Goal: Transaction & Acquisition: Book appointment/travel/reservation

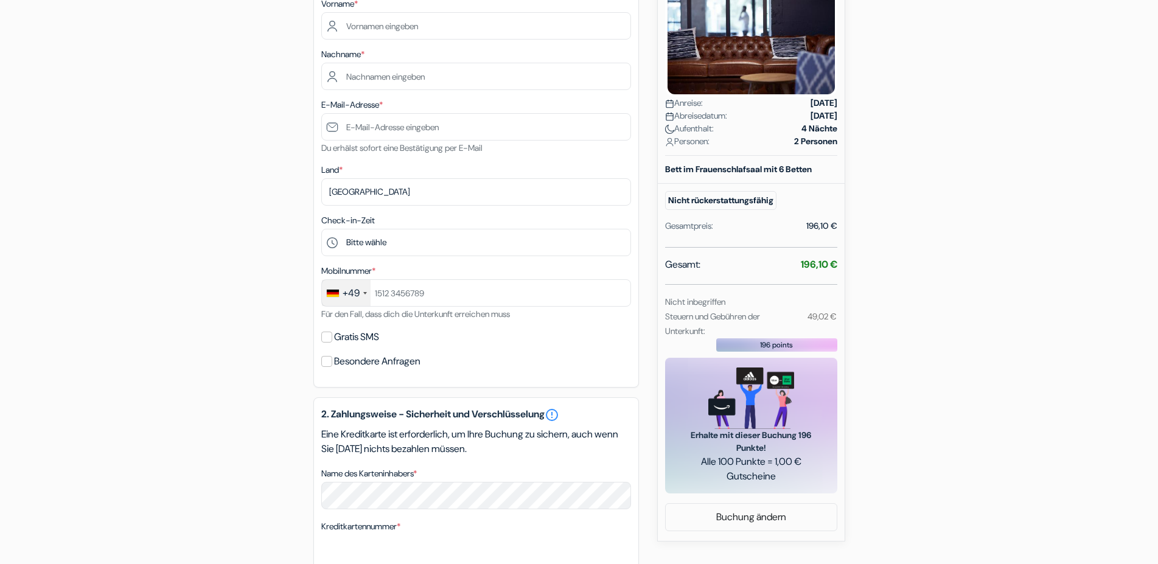
scroll to position [139, 0]
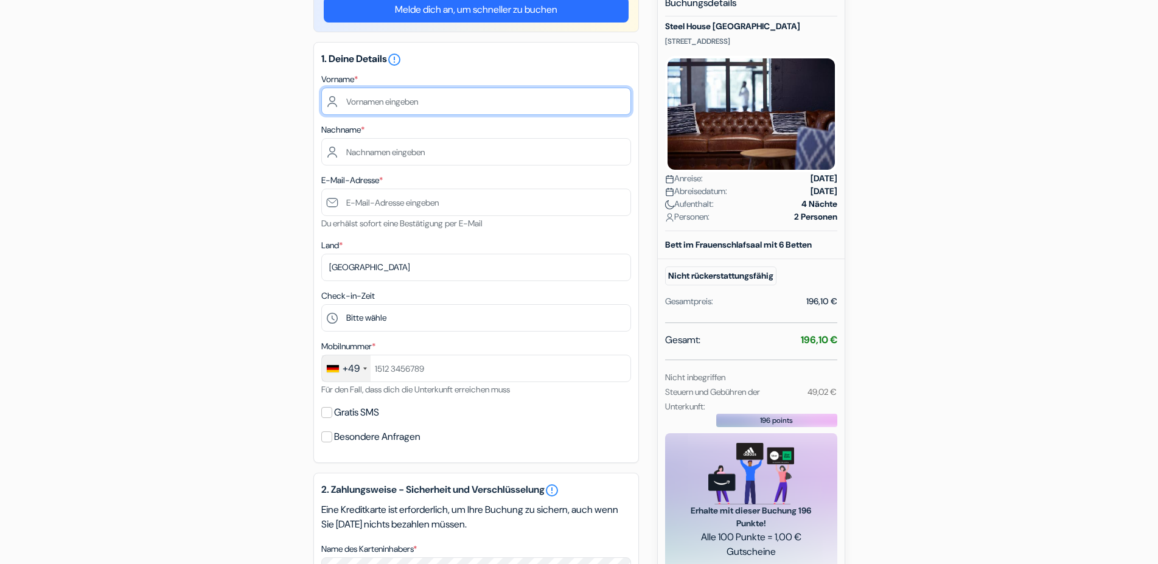
click at [366, 100] on input "text" at bounding box center [476, 101] width 310 height 27
type input "c"
type input "Christine"
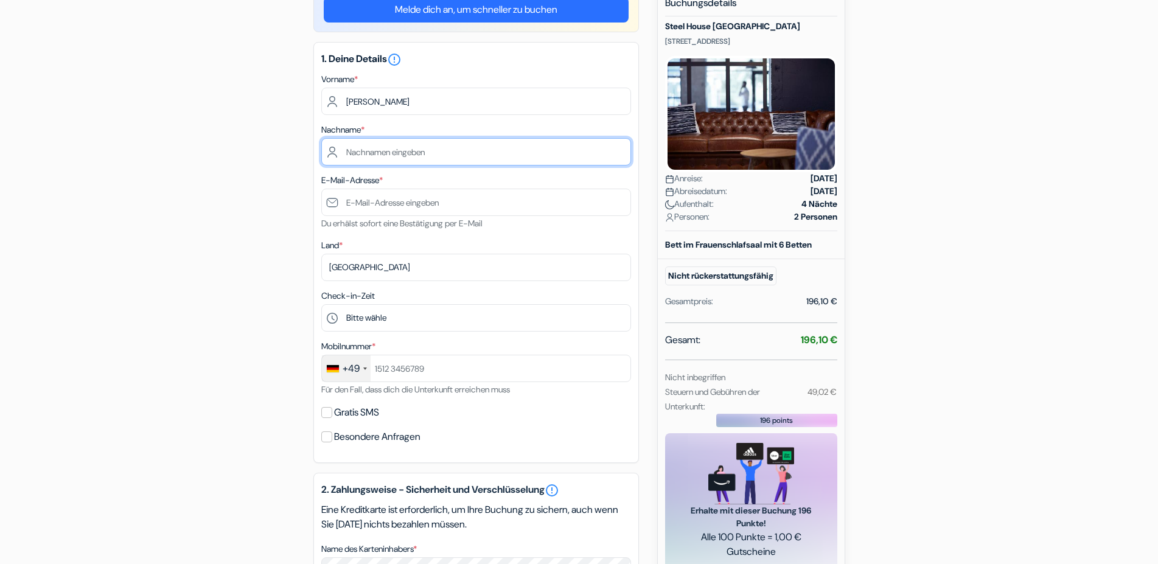
click at [353, 154] on input "text" at bounding box center [476, 151] width 310 height 27
type input "Körner"
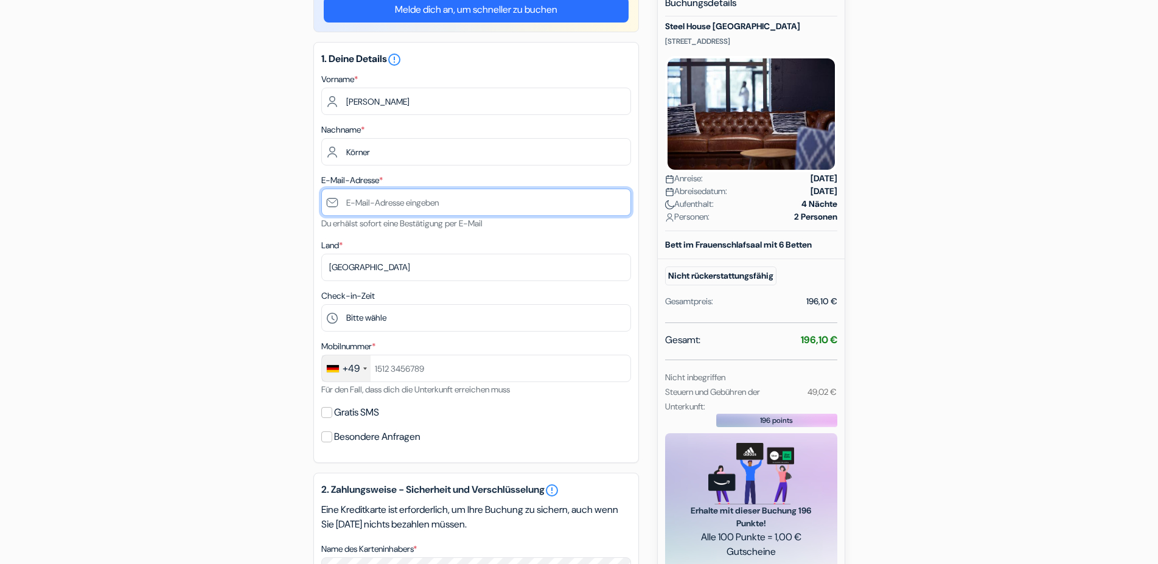
click at [362, 203] on input "text" at bounding box center [476, 202] width 310 height 27
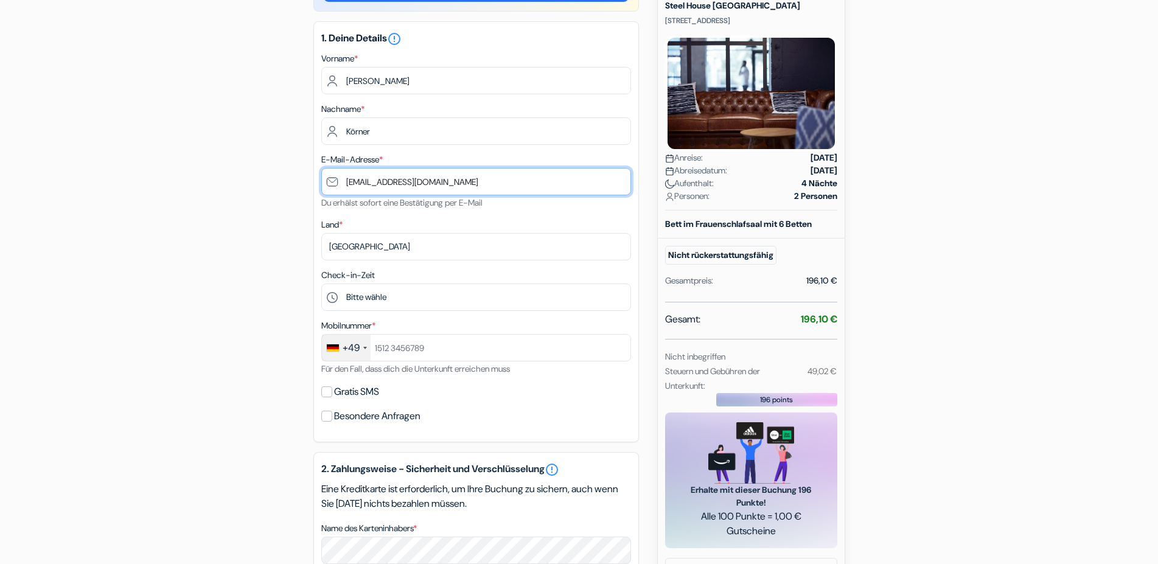
scroll to position [157, 0]
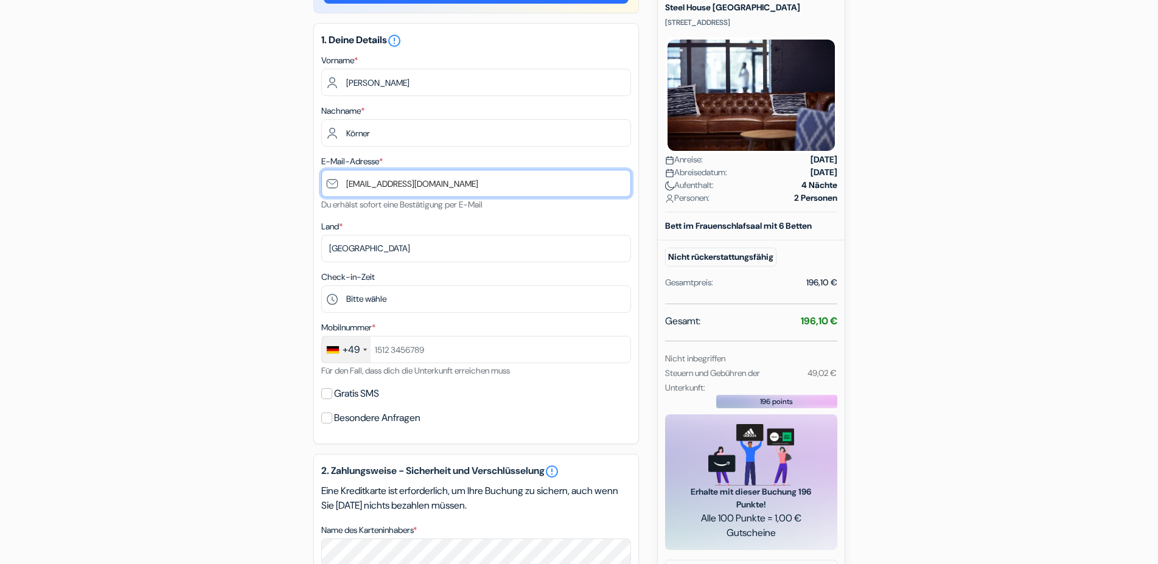
type input "[EMAIL_ADDRESS][DOMAIN_NAME]"
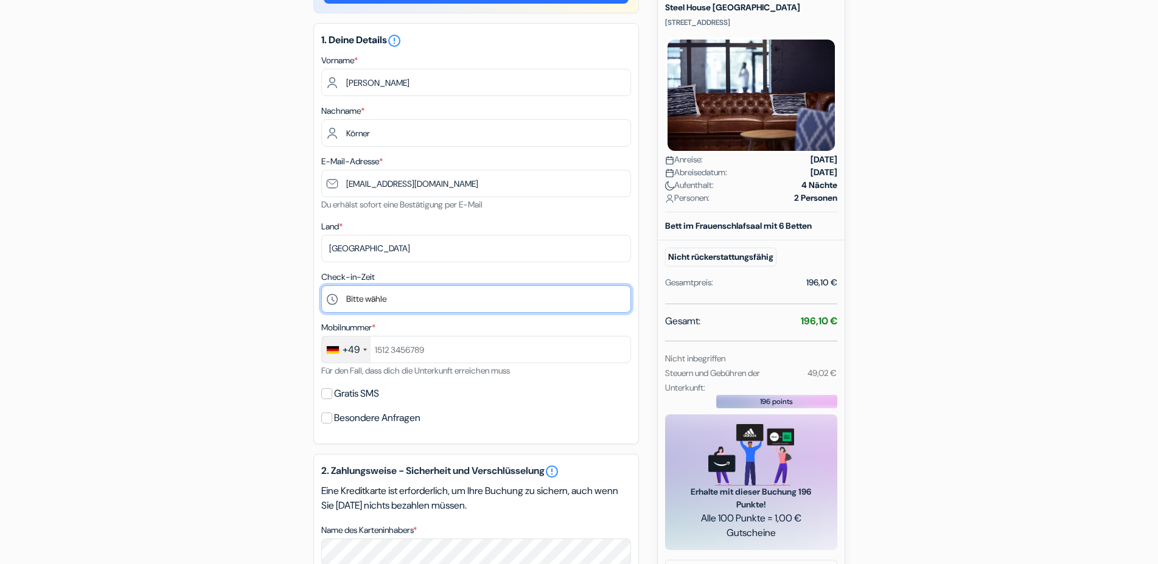
select select "18"
click option "18:00" at bounding box center [0, 0] width 0 height 0
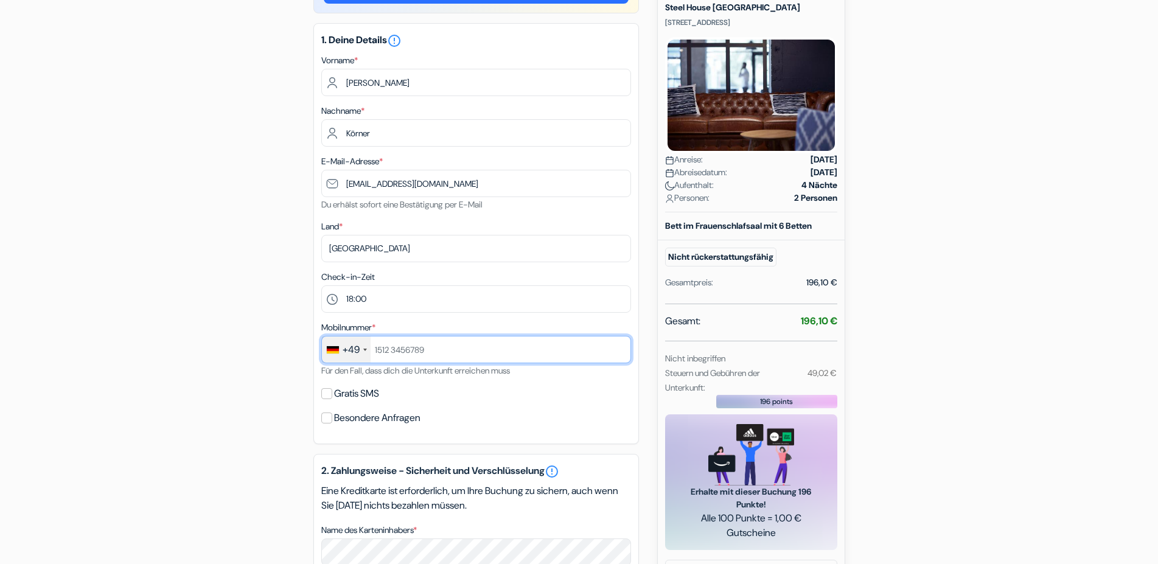
click at [418, 349] on input "text" at bounding box center [476, 350] width 310 height 27
type input "15784614906"
click at [324, 394] on input "Gratis SMS" at bounding box center [326, 394] width 11 height 11
checkbox input "true"
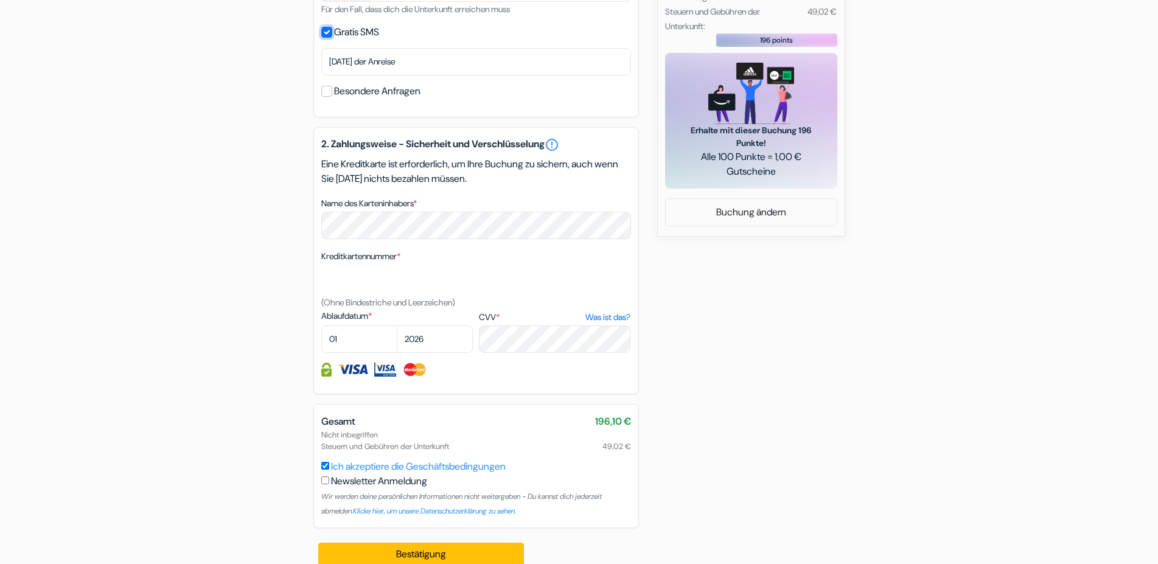
scroll to position [526, 0]
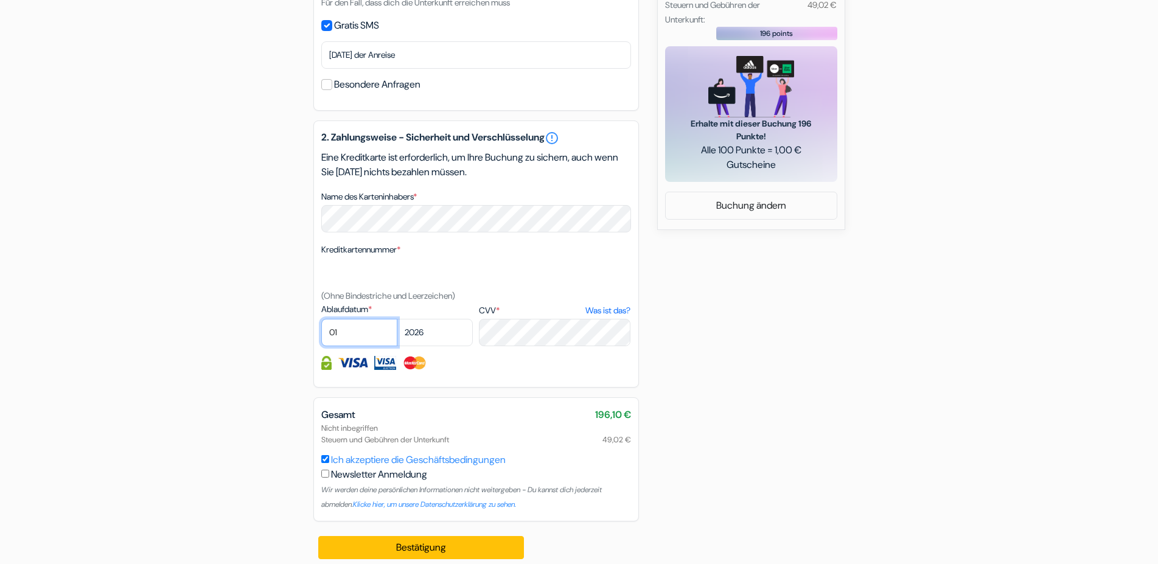
click at [321, 319] on select "01 02 03 04 05 06 07 08 09 10 11 12" at bounding box center [359, 332] width 76 height 27
select select "08"
click option "08" at bounding box center [0, 0] width 0 height 0
select select "2029"
click option "2029" at bounding box center [0, 0] width 0 height 0
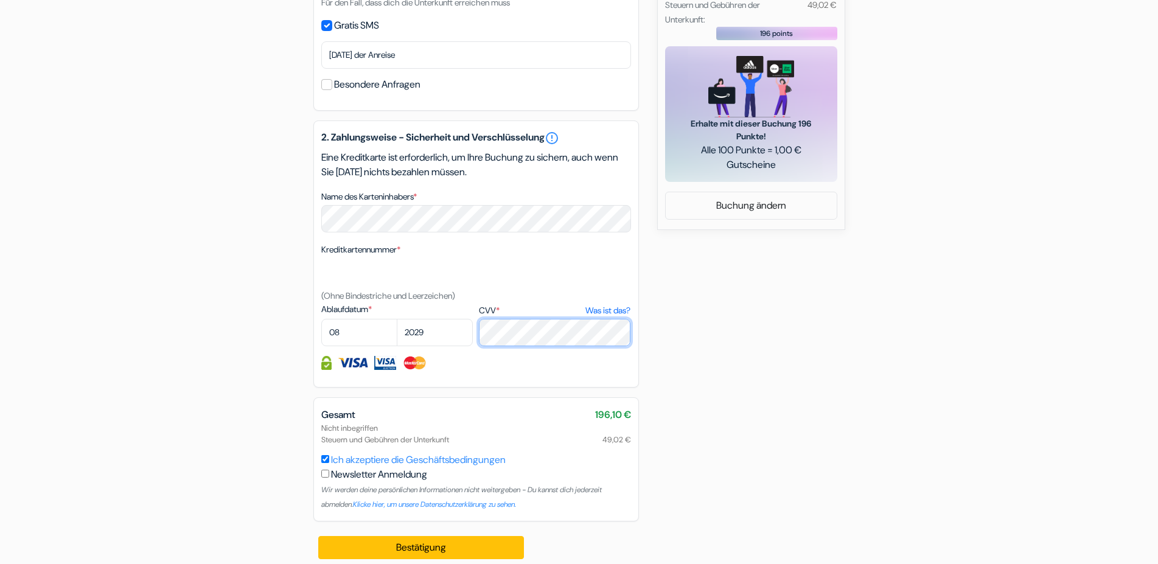
scroll to position [536, 0]
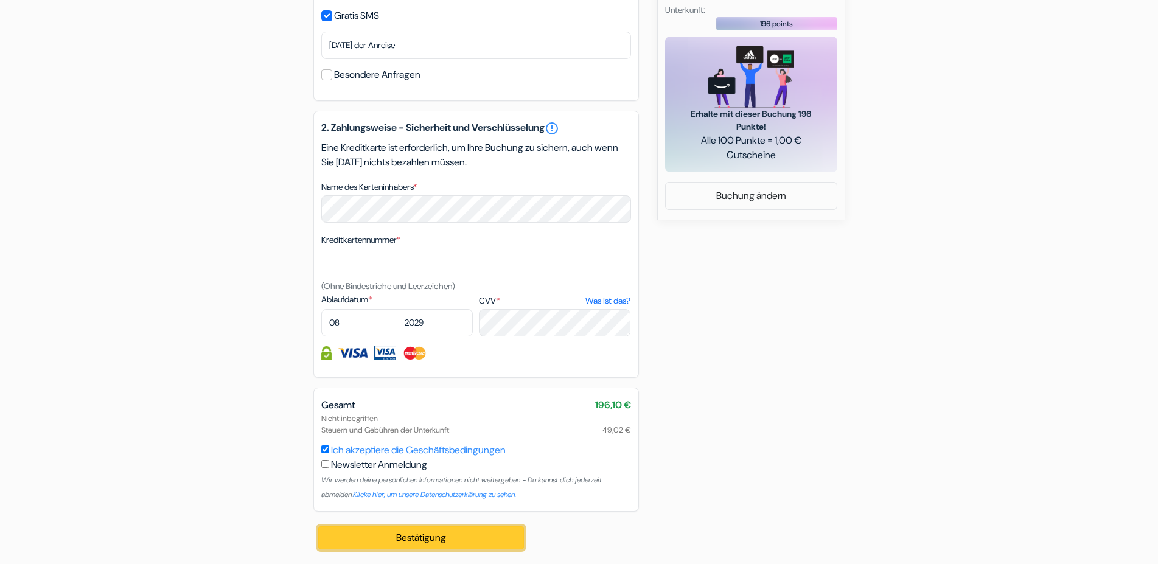
click at [424, 537] on button "Bestätigung Loading..." at bounding box center [421, 538] width 206 height 23
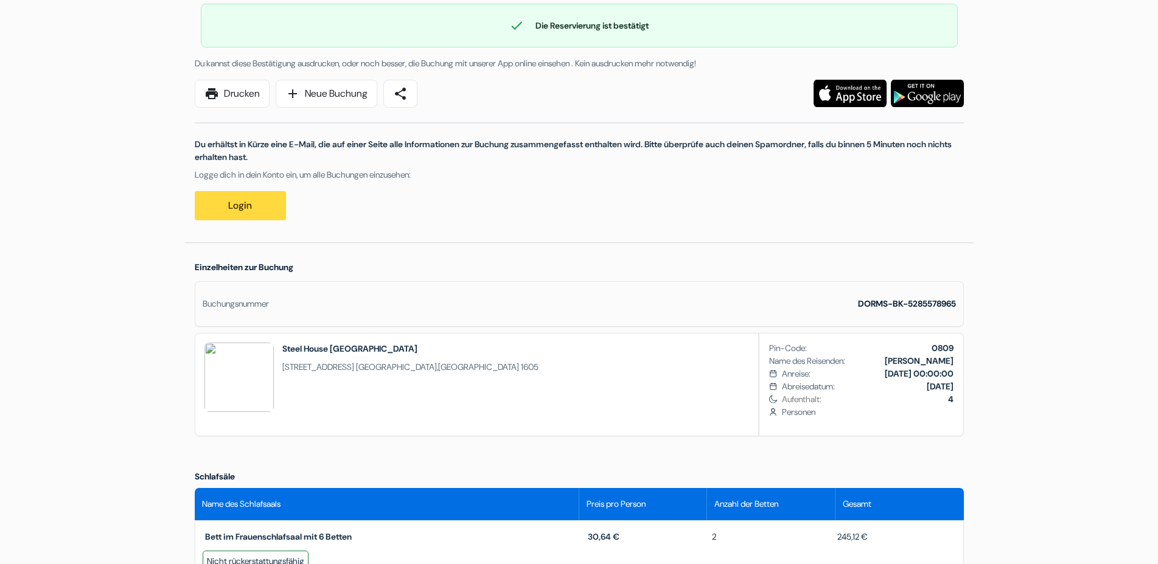
scroll to position [119, 0]
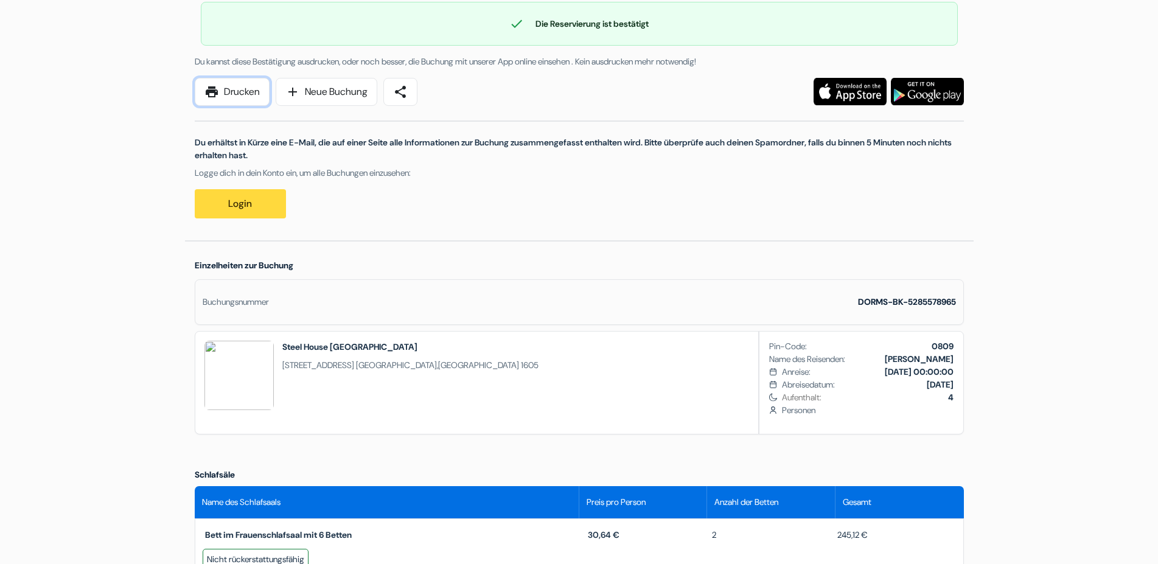
click at [239, 94] on link "print Drucken" at bounding box center [232, 92] width 75 height 28
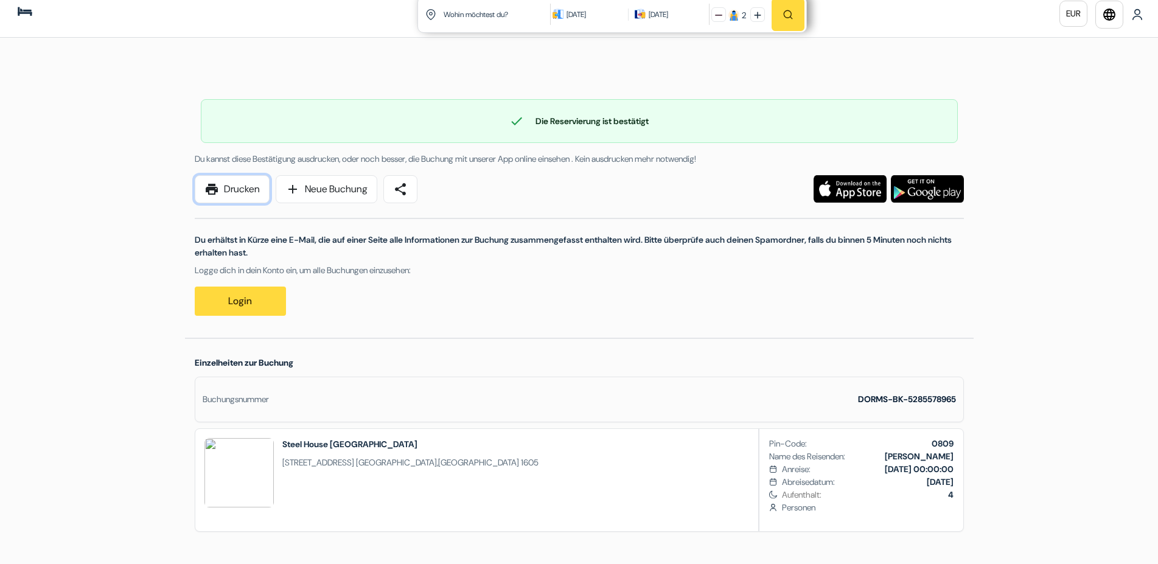
scroll to position [0, 0]
